Goal: Use online tool/utility: Utilize a website feature to perform a specific function

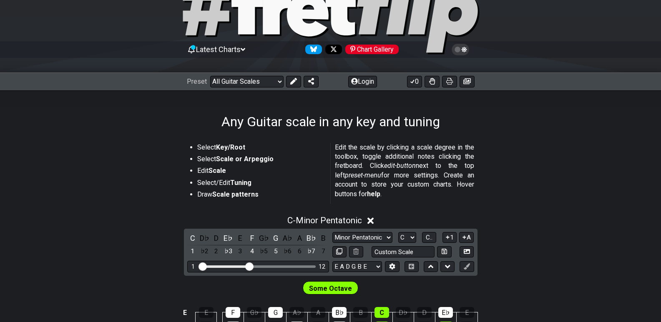
scroll to position [167, 0]
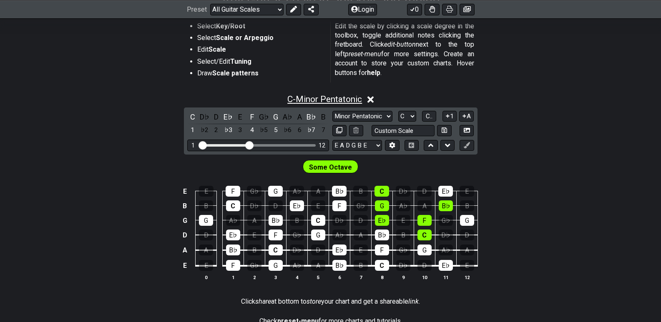
click at [335, 97] on span "C - Minor Pentatonic" at bounding box center [324, 99] width 75 height 10
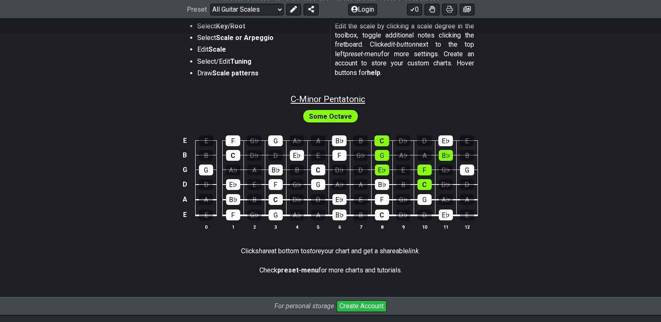
click at [335, 97] on span "C - Minor Pentatonic" at bounding box center [328, 99] width 75 height 10
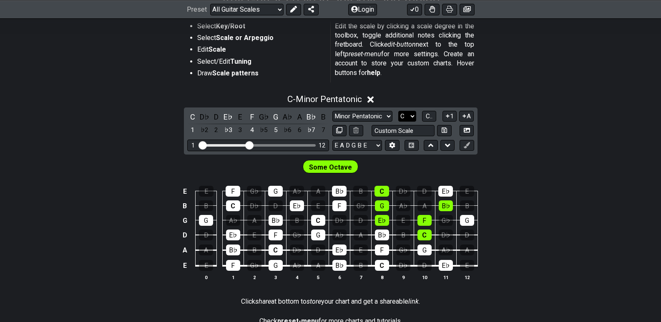
click at [412, 116] on select "A♭ A A♯ B♭ B C C♯ D♭ D D♯ E♭ E F F♯ G♭ G G♯" at bounding box center [407, 116] width 18 height 11
select select "A"
click at [398, 111] on select "A♭ A A♯ B♭ B C C♯ D♭ D D♯ E♭ E F F♯ G♭ G G♯" at bounding box center [407, 116] width 18 height 11
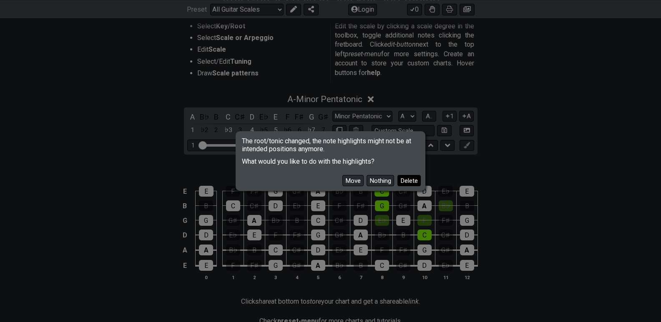
click at [406, 183] on button "Delete" at bounding box center [408, 180] width 23 height 11
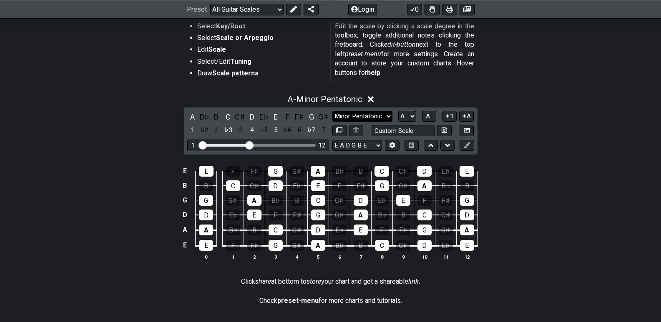
click at [387, 115] on select "Minor Pentatonic Root Minor Pentatonic Major Pentatonic Minor Blues Major Blues…" at bounding box center [362, 116] width 60 height 11
select select "Dorian"
click at [332, 111] on select "Minor Pentatonic Root Minor Pentatonic Major Pentatonic Minor Blues Major Blues…" at bounding box center [362, 116] width 60 height 11
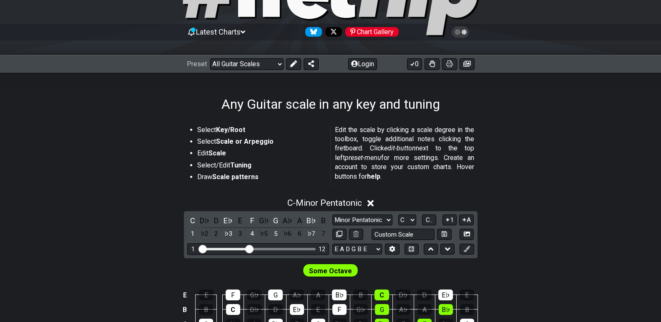
scroll to position [167, 0]
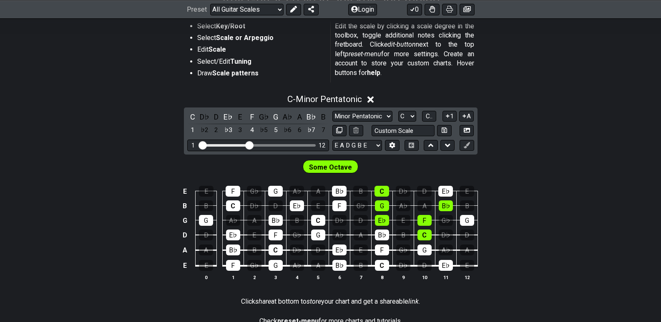
click at [372, 98] on icon at bounding box center [370, 99] width 6 height 9
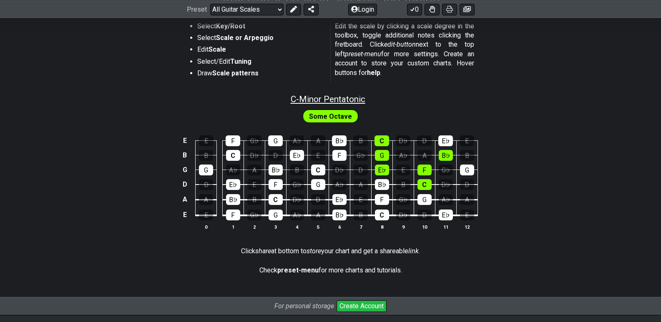
click at [295, 100] on span "C - Minor Pentatonic" at bounding box center [328, 99] width 75 height 10
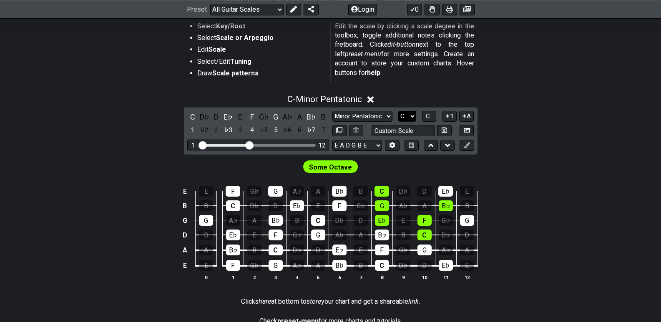
click at [413, 118] on select "A♭ A A♯ B♭ B C C♯ D♭ D D♯ E♭ E F F♯ G♭ G G♯" at bounding box center [407, 116] width 18 height 11
select select "A"
click at [398, 111] on select "A♭ A A♯ B♭ B C C♯ D♭ D D♯ E♭ E F F♯ G♭ G G♯" at bounding box center [407, 116] width 18 height 11
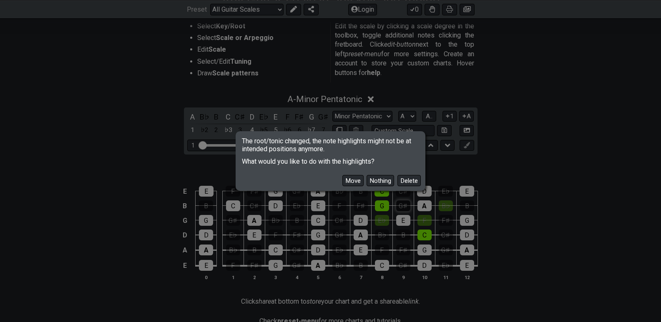
click at [410, 183] on button "Delete" at bounding box center [408, 180] width 23 height 11
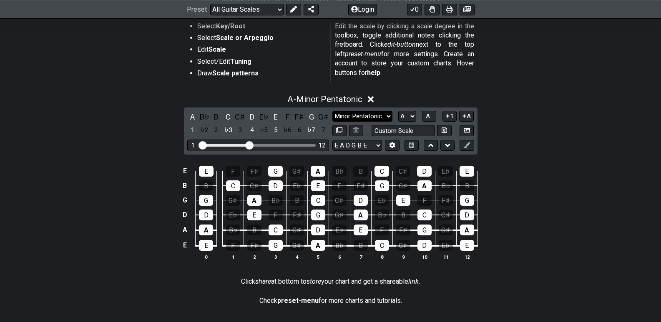
click at [389, 116] on select "Minor Pentatonic Root Minor Pentatonic Major Pentatonic Minor Blues Major Blues…" at bounding box center [362, 116] width 60 height 11
select select "Major Pentatonic"
click at [332, 111] on select "Minor Pentatonic Root Minor Pentatonic Major Pentatonic Minor Blues Major Blues…" at bounding box center [362, 116] width 60 height 11
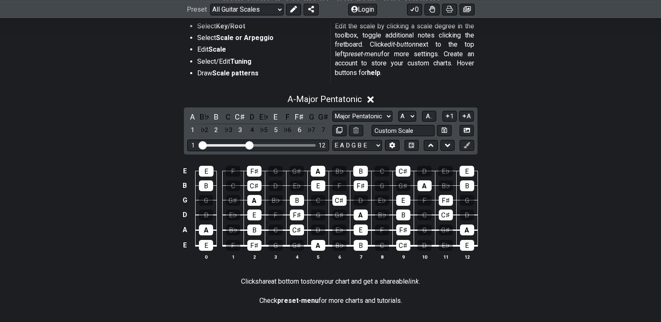
click at [509, 135] on div "A - Major Pentatonic A B♭ B C C♯ D E♭ E F F♯ G G♯ 1 ♭2 2 ♭3 3 4 ♭5 5 ♭6 6 ♭7 7 …" at bounding box center [330, 180] width 661 height 183
